Goal: Information Seeking & Learning: Understand process/instructions

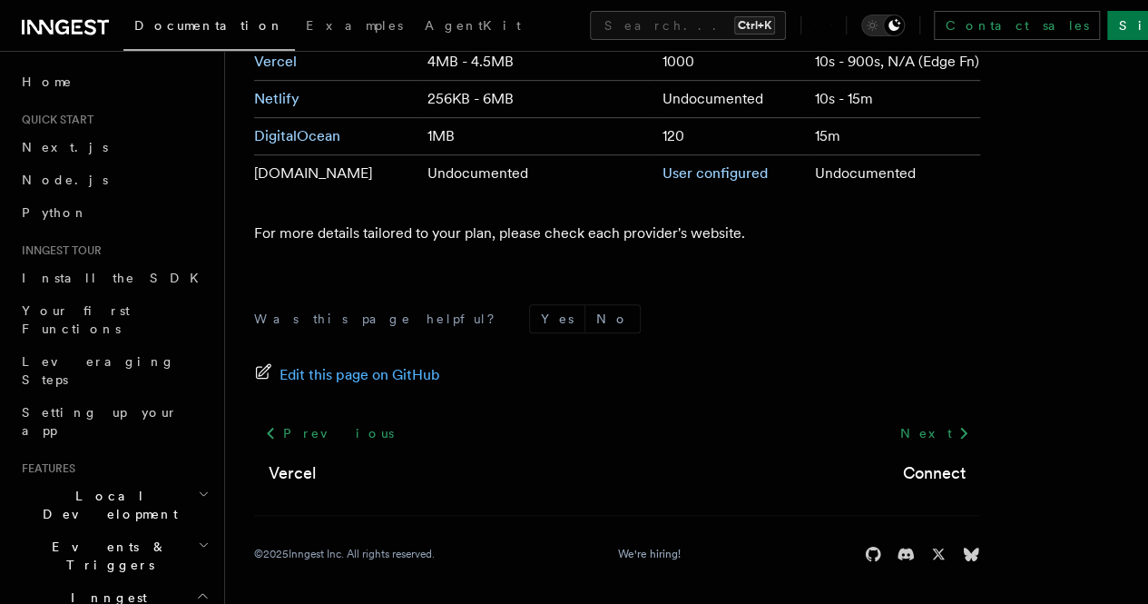
scroll to position [896, 0]
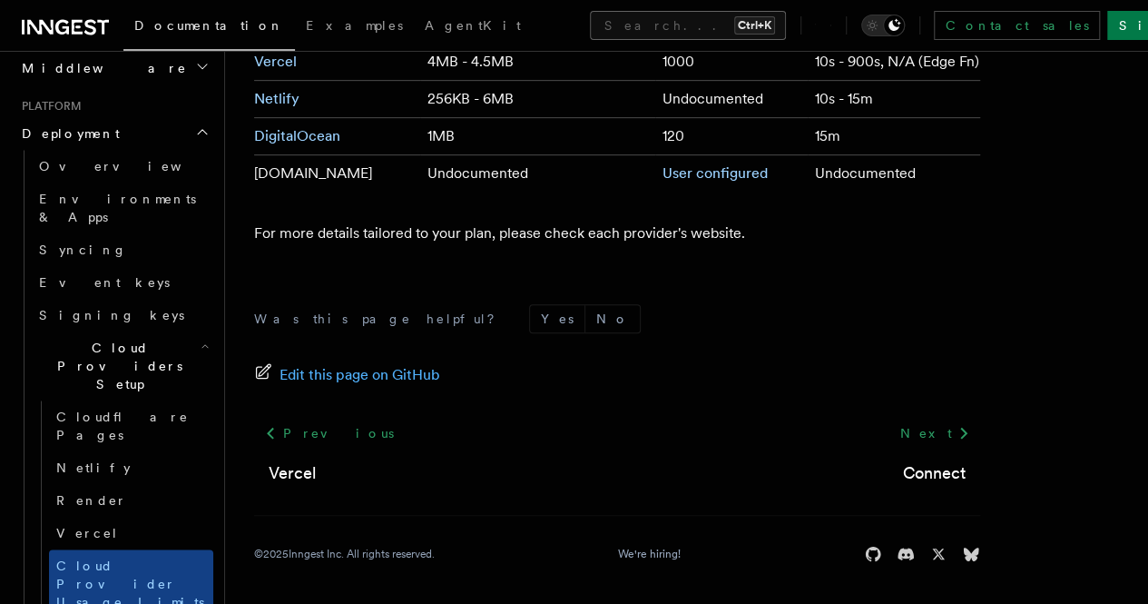
click at [590, 26] on button "Search... Ctrl+K" at bounding box center [688, 25] width 196 height 29
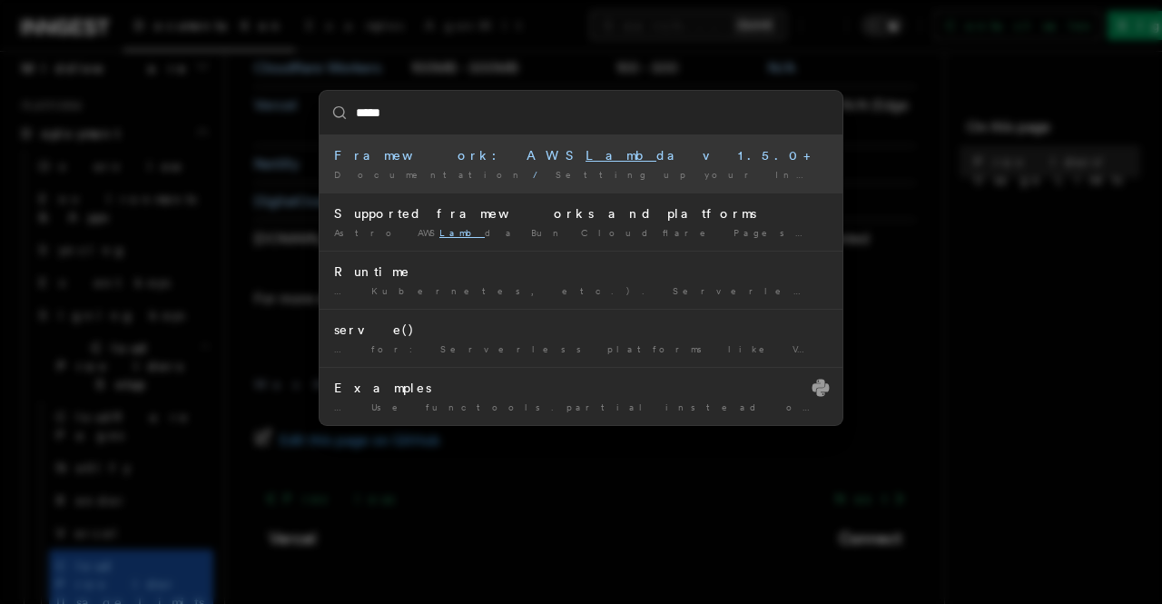
type input "******"
click at [467, 140] on li "Framework: AWS Lambda v1.5.0+ Documentation / Setting up your Inngest app / Sup…" at bounding box center [581, 163] width 523 height 57
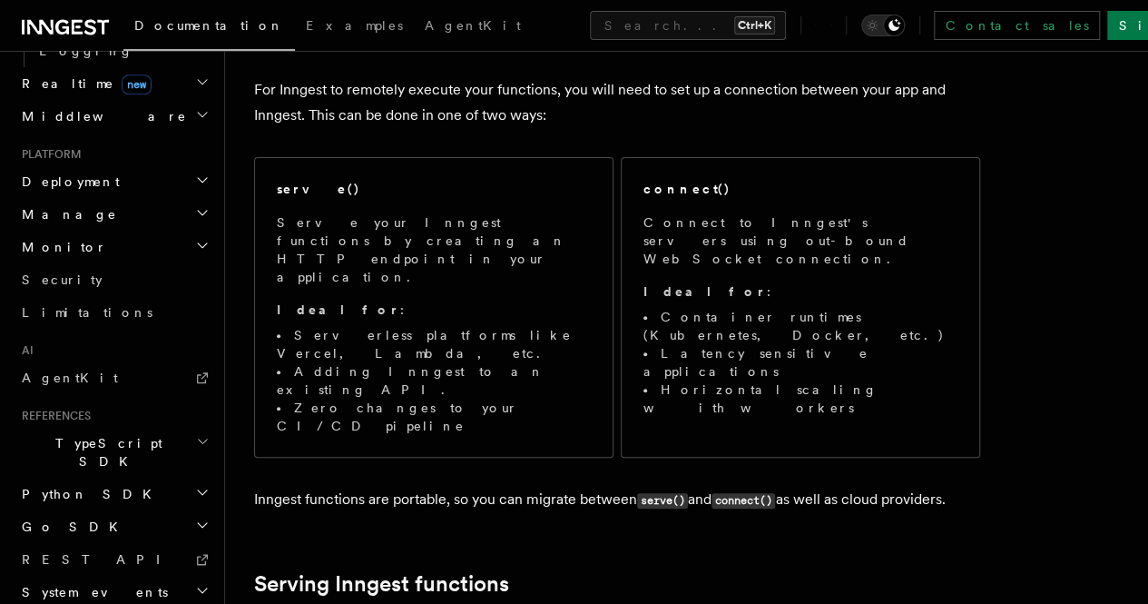
scroll to position [163, 0]
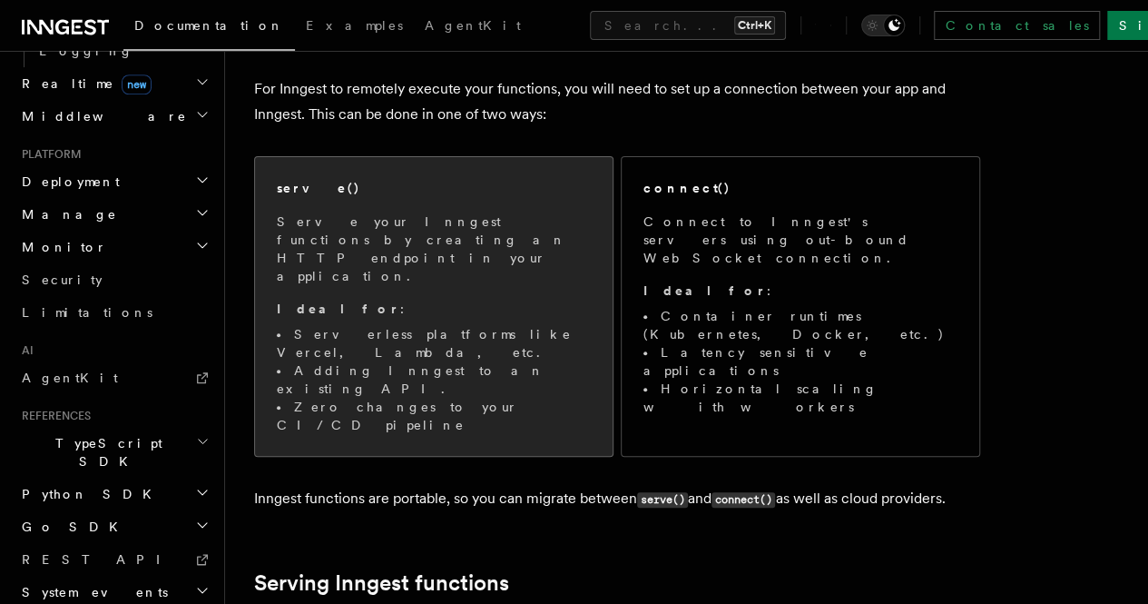
click at [439, 325] on li "Serverless platforms like Vercel, Lambda, etc." at bounding box center [434, 343] width 314 height 36
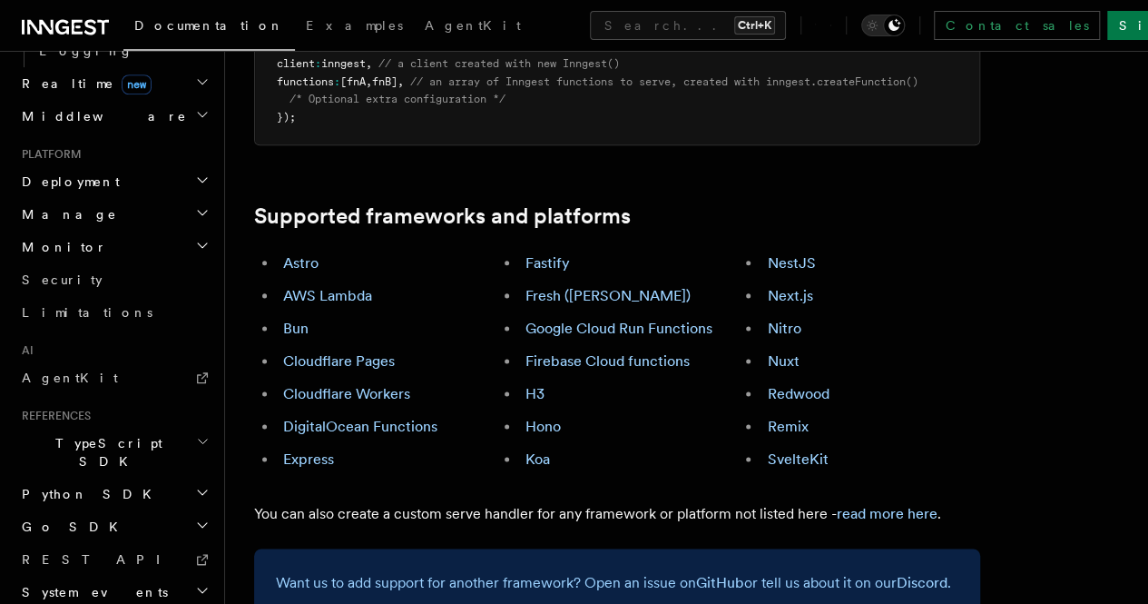
scroll to position [999, 0]
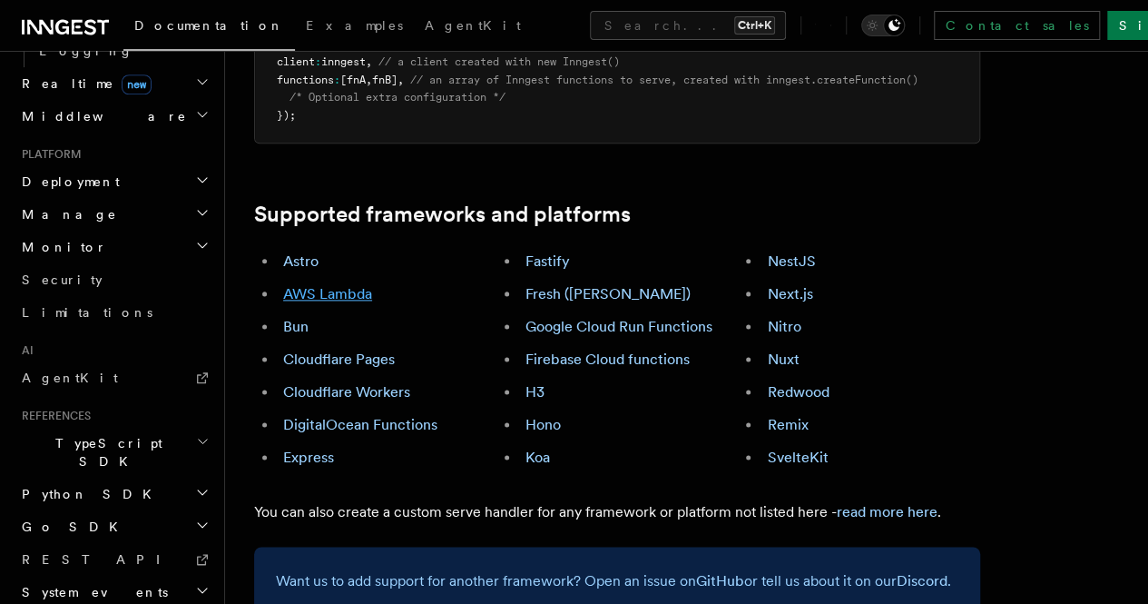
click at [338, 285] on link "AWS Lambda" at bounding box center [327, 293] width 89 height 17
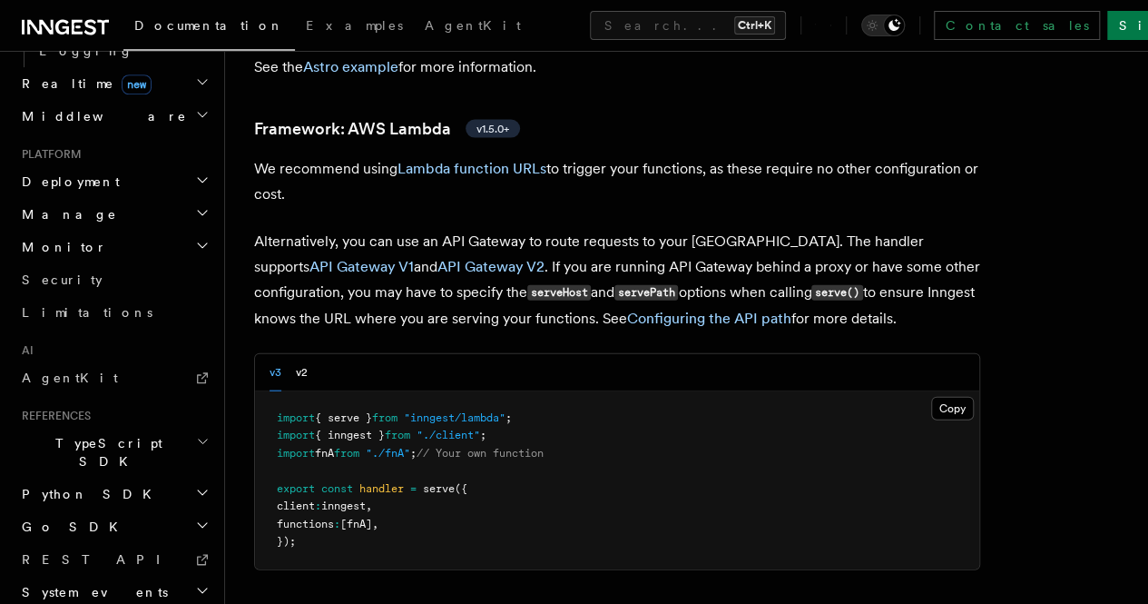
scroll to position [1867, 0]
click at [305, 355] on button "v2" at bounding box center [302, 373] width 12 height 37
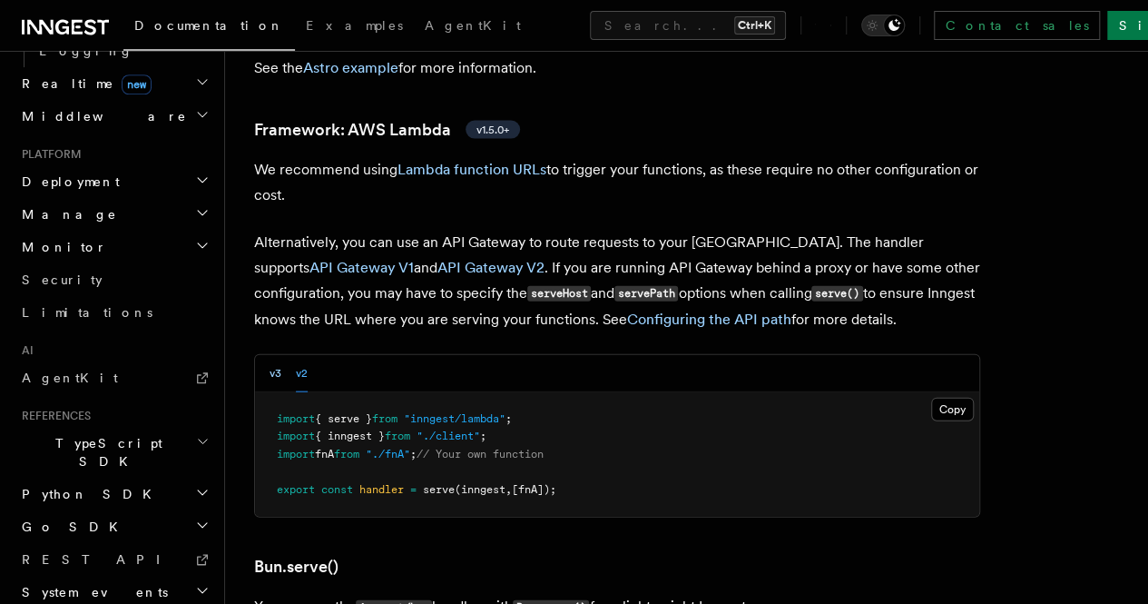
click at [275, 355] on button "v3" at bounding box center [276, 373] width 12 height 37
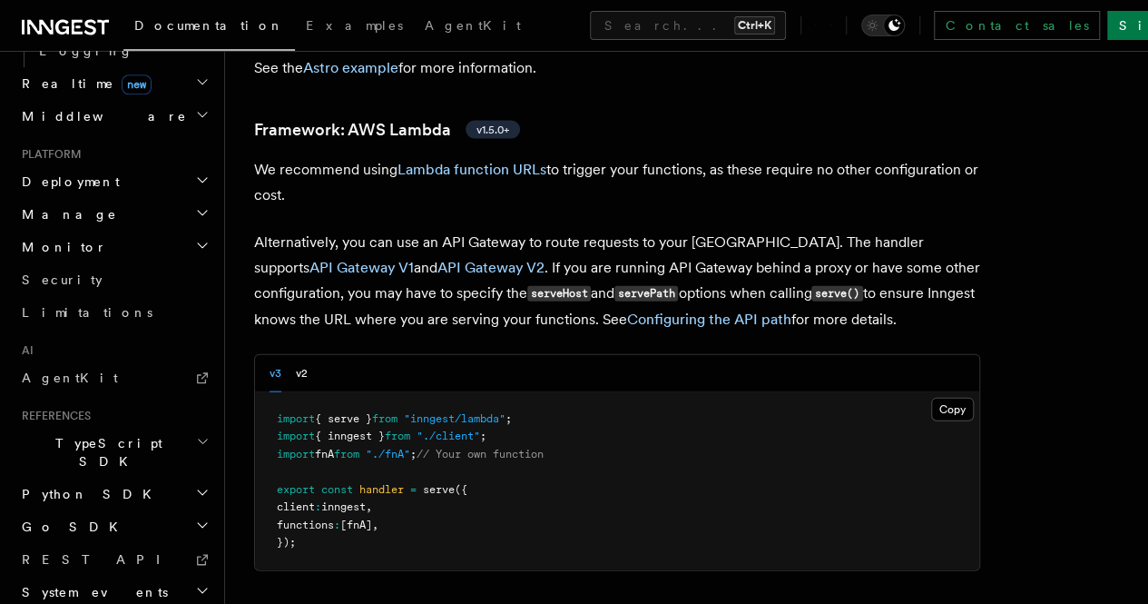
click at [447, 286] on p "Alternatively, you can use an API Gateway to route requests to your [GEOGRAPHIC…" at bounding box center [617, 281] width 726 height 103
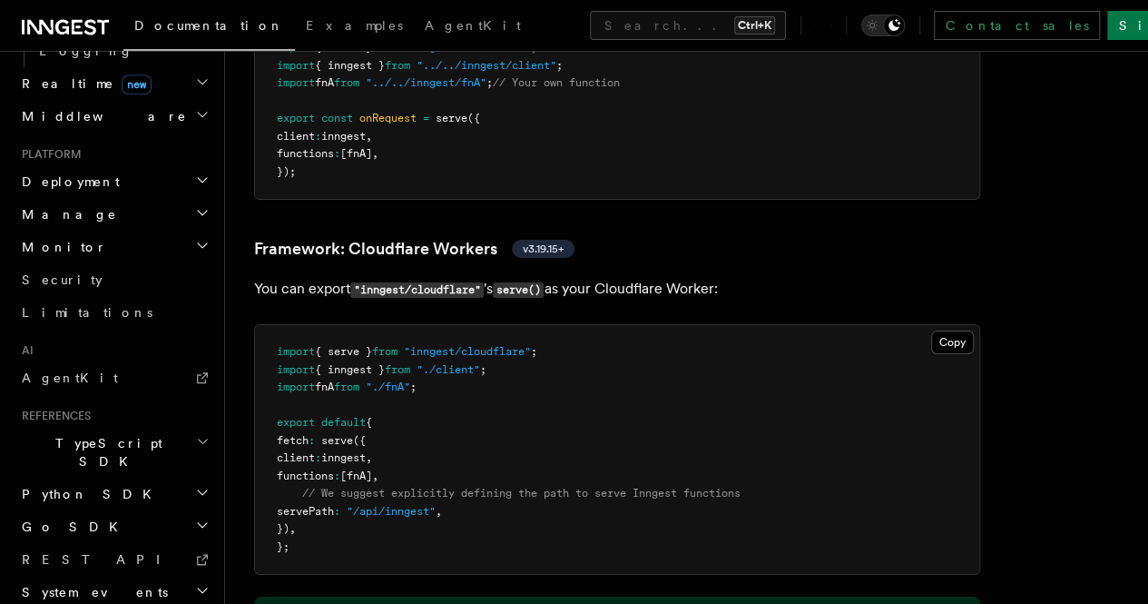
scroll to position [3057, 0]
